Goal: Information Seeking & Learning: Check status

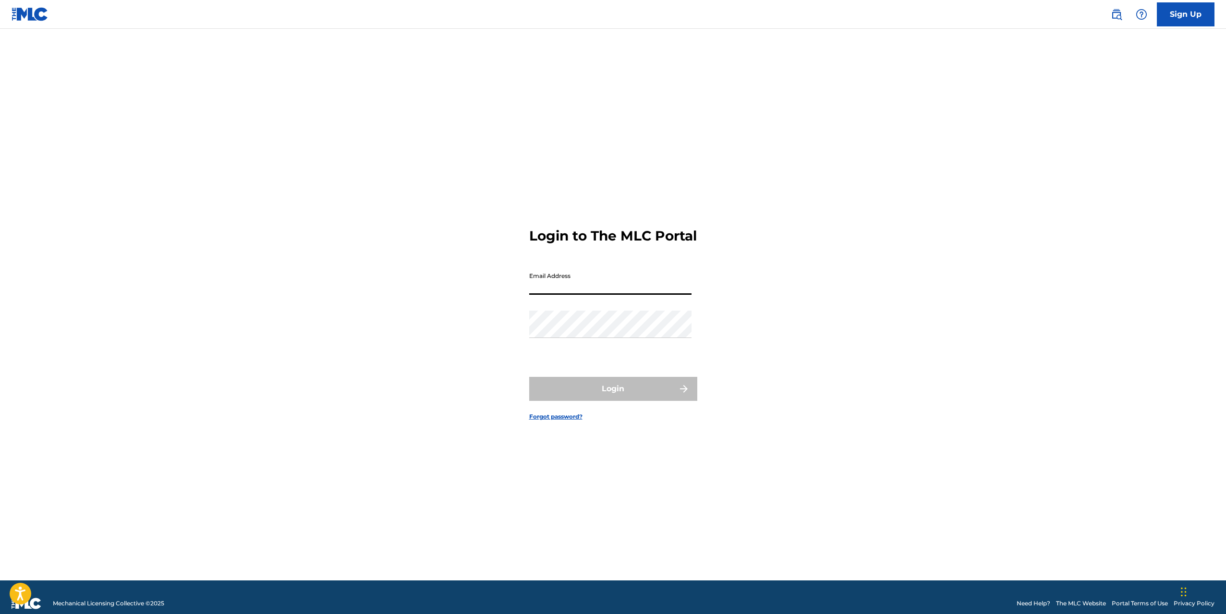
click at [598, 295] on input "Email Address" at bounding box center [610, 280] width 162 height 27
type input "[EMAIL_ADDRESS][DOMAIN_NAME]"
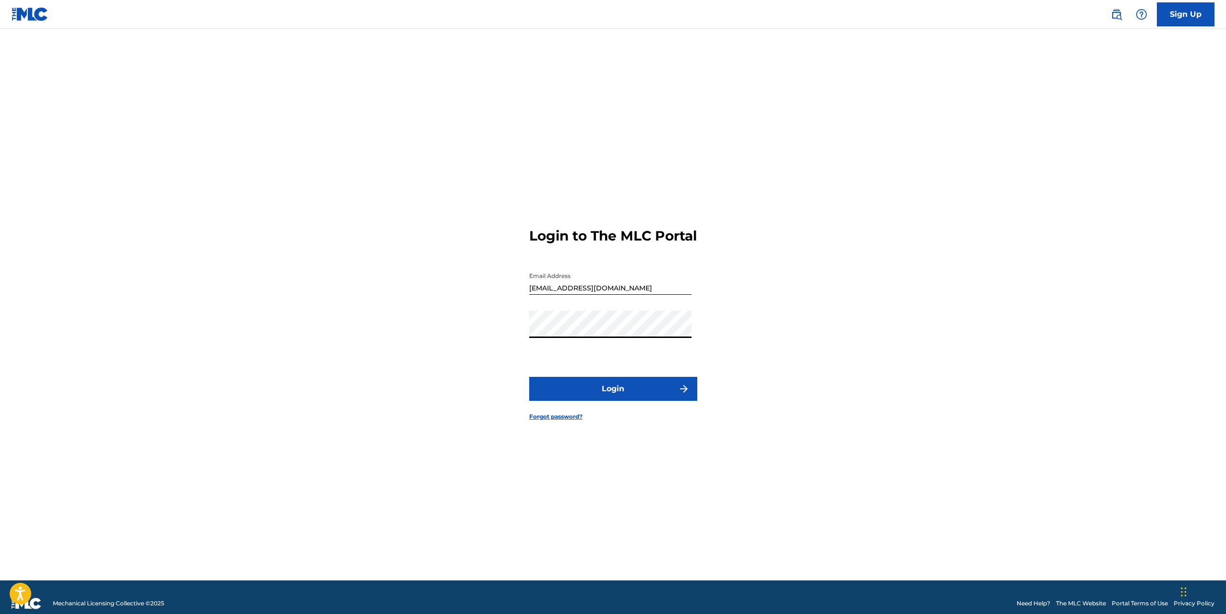
click at [604, 391] on button "Login" at bounding box center [613, 389] width 168 height 24
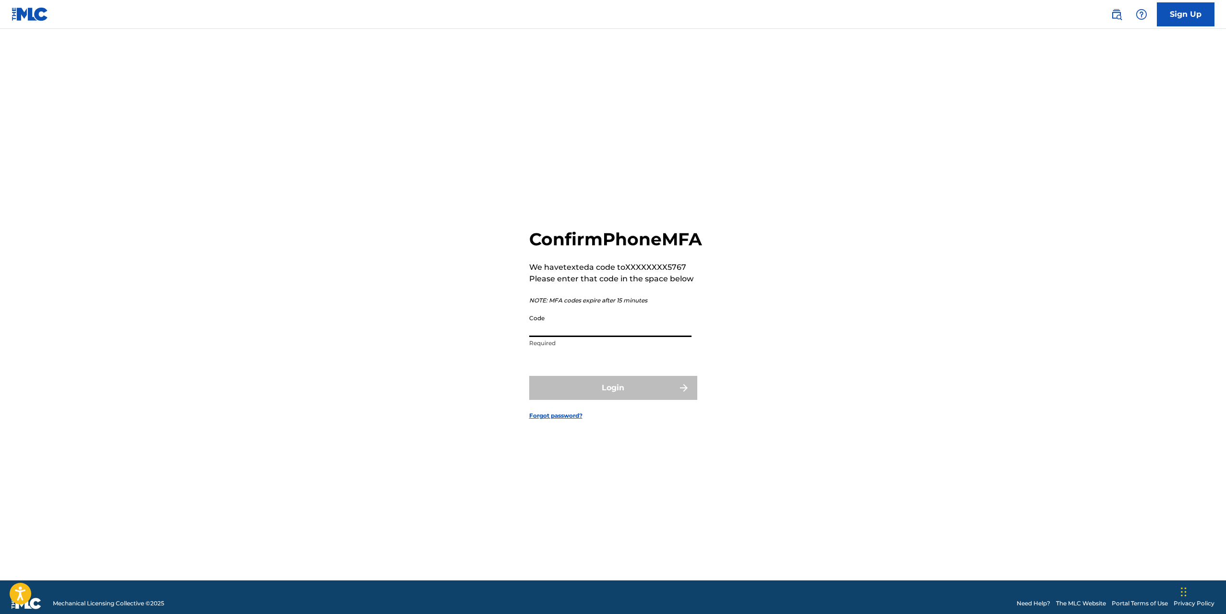
click at [552, 337] on input "Code" at bounding box center [610, 323] width 162 height 27
type input "689189"
click at [640, 399] on button "Login" at bounding box center [613, 388] width 168 height 24
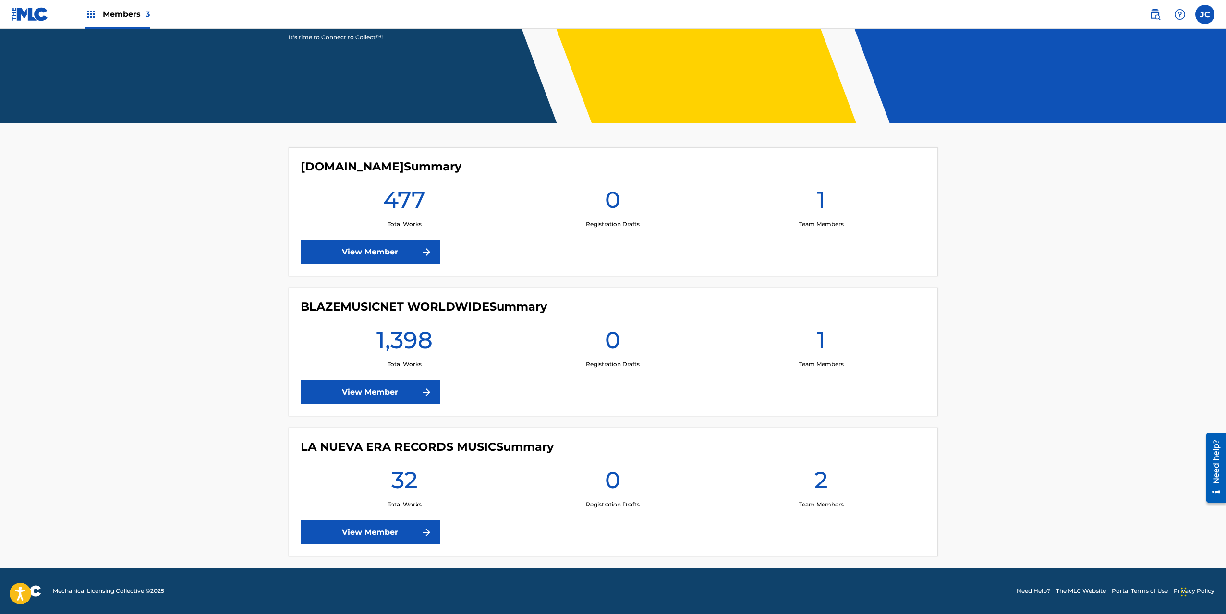
click at [403, 393] on link "View Member" at bounding box center [370, 392] width 139 height 24
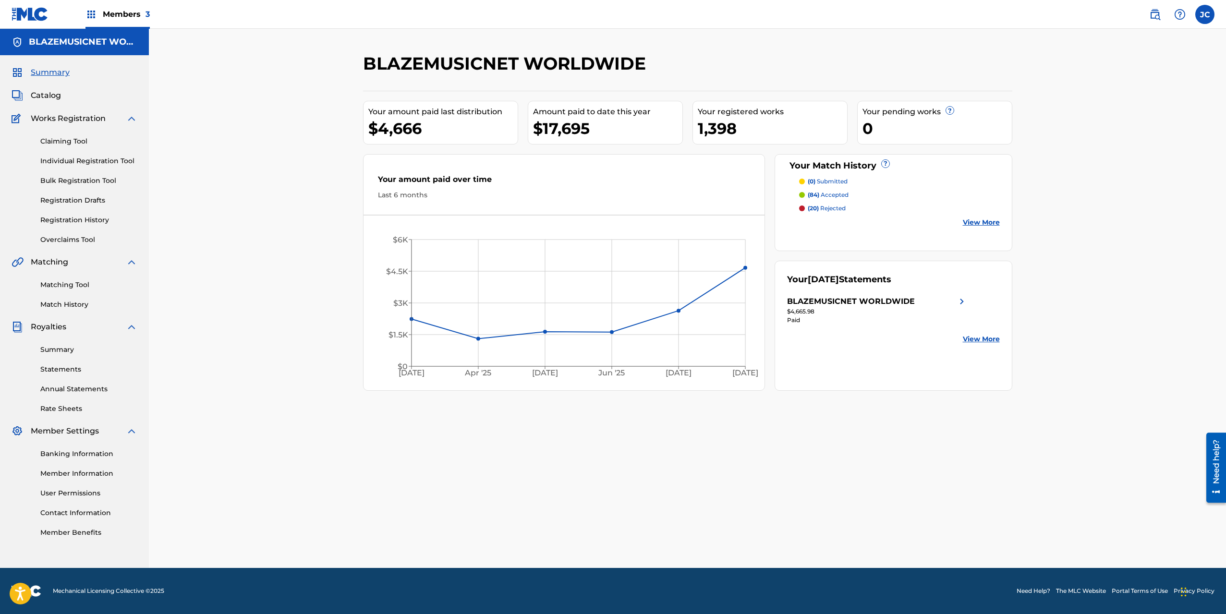
click at [70, 345] on link "Summary" at bounding box center [88, 350] width 97 height 10
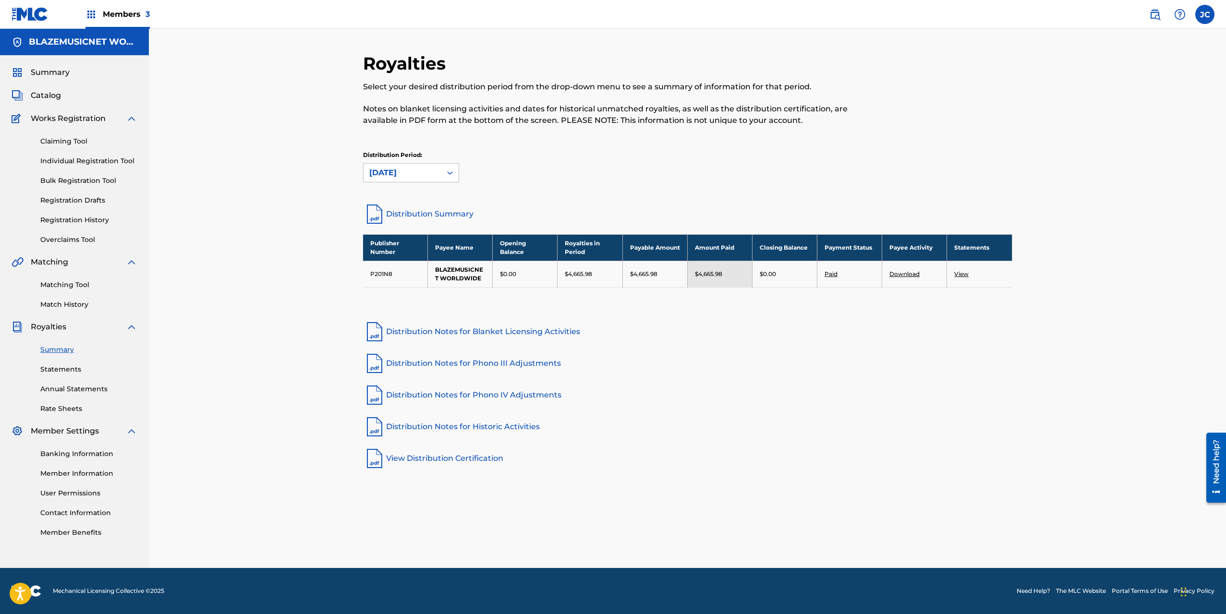
click at [442, 211] on link "Distribution Summary" at bounding box center [687, 214] width 649 height 23
